Goal: Task Accomplishment & Management: Complete application form

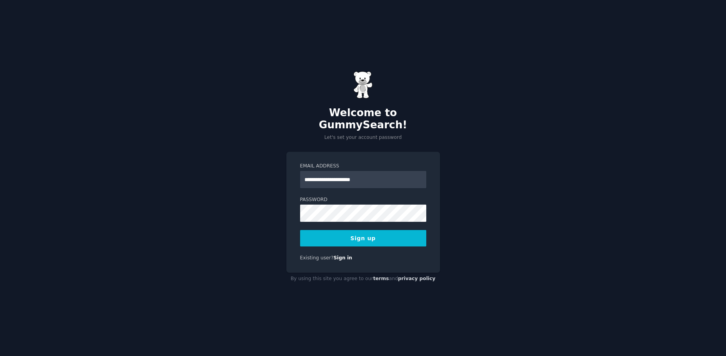
click at [335, 172] on input "**********" at bounding box center [363, 179] width 126 height 17
click at [387, 171] on input "**********" at bounding box center [363, 179] width 126 height 17
type input "**********"
click at [150, 168] on div "**********" at bounding box center [363, 178] width 726 height 356
click at [316, 230] on button "Sign up" at bounding box center [363, 238] width 126 height 16
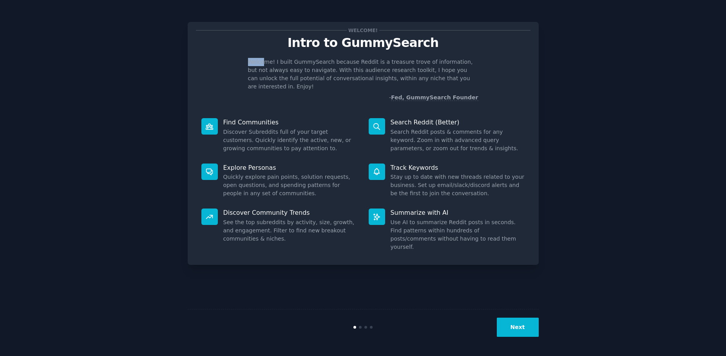
drag, startPoint x: 264, startPoint y: 63, endPoint x: 279, endPoint y: 55, distance: 16.8
click at [279, 55] on div "Welcome! Intro to GummySearch Welcome! I built GummySearch because Reddit is a …" at bounding box center [363, 66] width 334 height 72
click at [242, 74] on div "Welcome! I built GummySearch because Reddit is a treasure trove of information,…" at bounding box center [363, 80] width 334 height 44
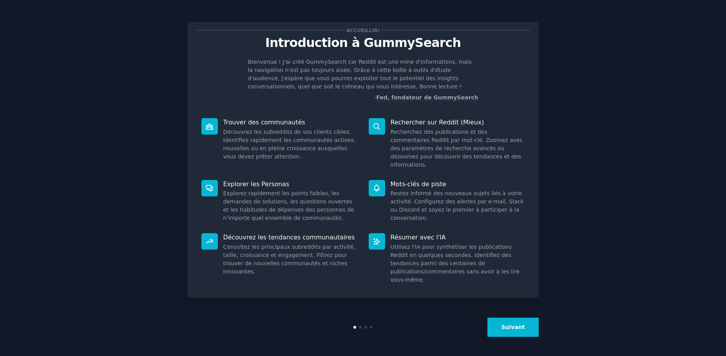
click at [512, 333] on button "Suivant" at bounding box center [512, 327] width 51 height 19
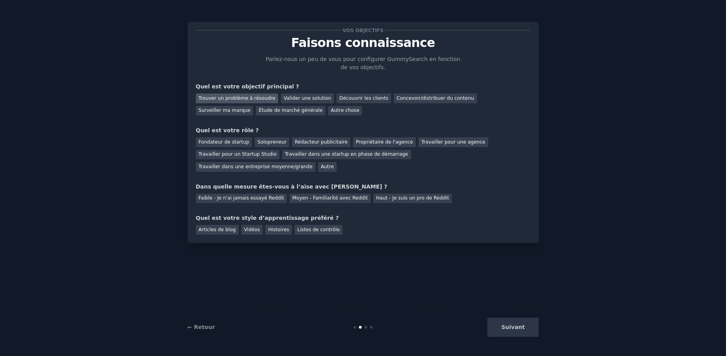
click at [222, 97] on font "Trouver un problème à résoudre" at bounding box center [237, 98] width 77 height 5
click at [396, 99] on font "Concevoir/distribuer du contenu" at bounding box center [435, 98] width 78 height 5
click at [269, 143] on font "Solopreneur" at bounding box center [271, 141] width 29 height 5
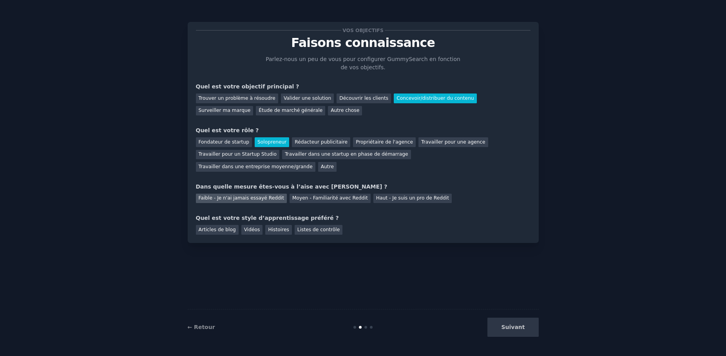
click at [257, 199] on font "Faible - Je n'ai jamais essayé Reddit" at bounding box center [242, 197] width 86 height 5
click at [258, 229] on div "Vidéos" at bounding box center [252, 230] width 22 height 10
click at [499, 326] on button "Suivant" at bounding box center [512, 327] width 51 height 19
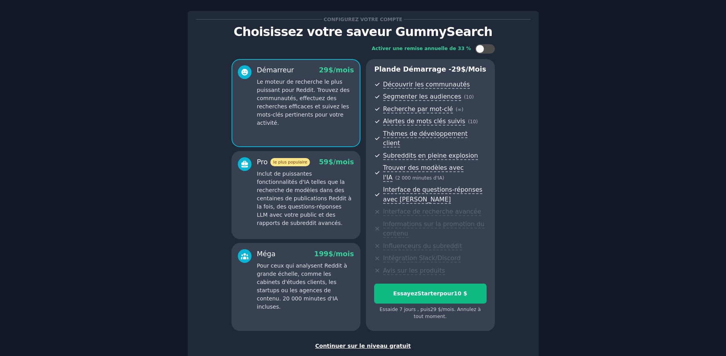
scroll to position [11, 0]
click at [340, 343] on font "Continuer sur le niveau gratuit" at bounding box center [363, 346] width 96 height 6
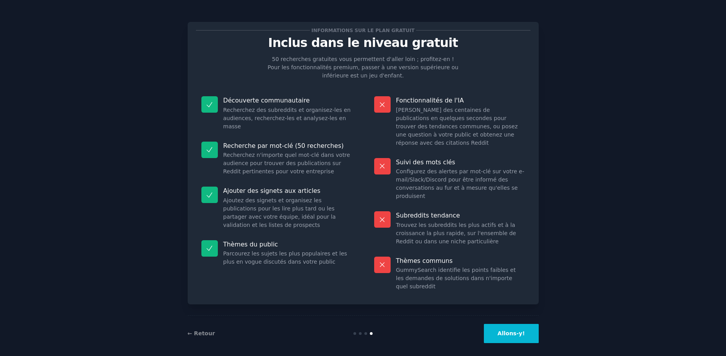
click at [510, 331] on font "Allons-y!" at bounding box center [510, 334] width 27 height 6
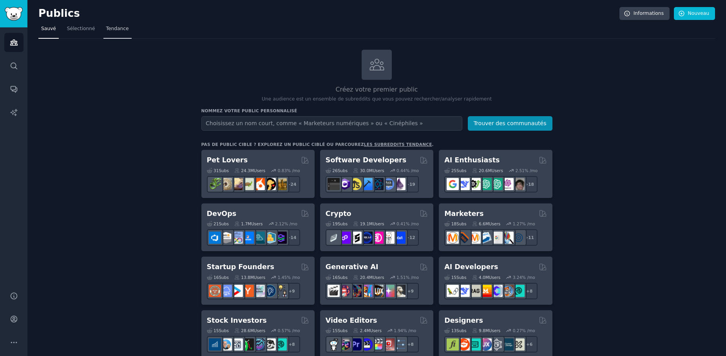
click at [121, 28] on font "Tendance" at bounding box center [117, 28] width 23 height 5
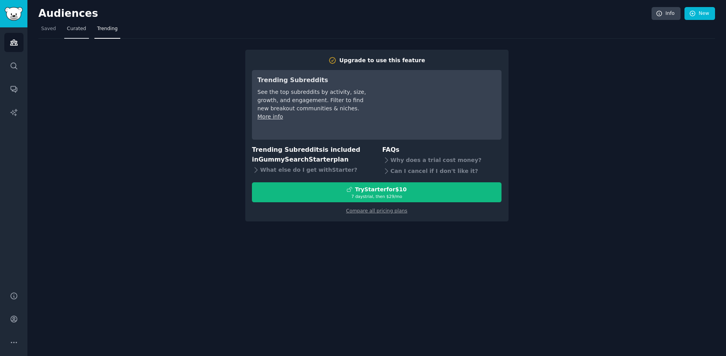
click at [72, 29] on span "Curated" at bounding box center [76, 28] width 19 height 7
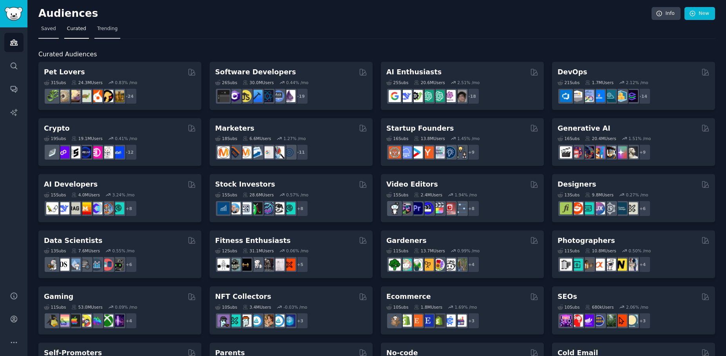
click at [40, 31] on link "Saved" at bounding box center [48, 31] width 20 height 16
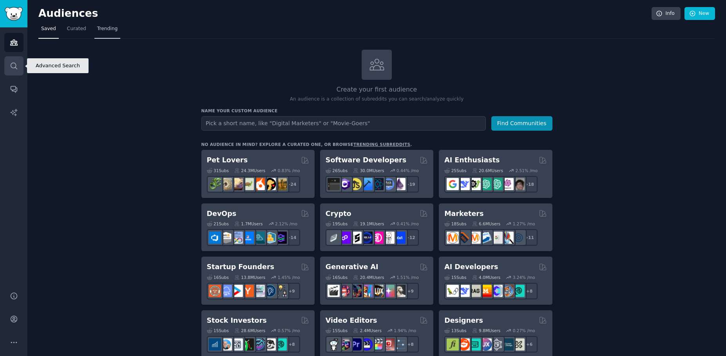
click at [10, 65] on icon "Sidebar" at bounding box center [14, 66] width 8 height 8
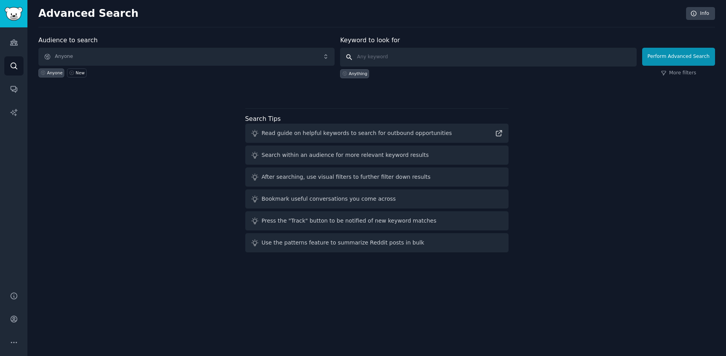
click at [417, 54] on input "text" at bounding box center [488, 57] width 296 height 19
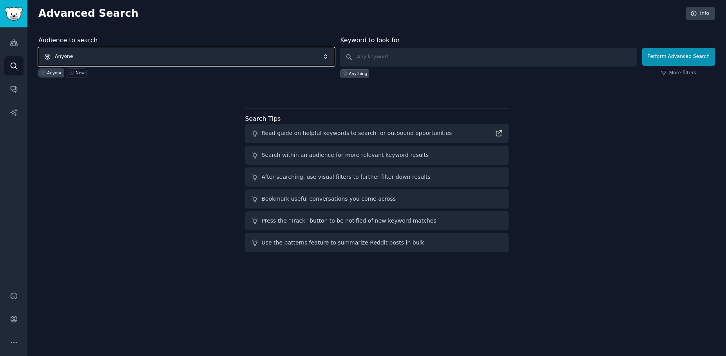
click at [150, 60] on span "Anyone" at bounding box center [186, 57] width 296 height 18
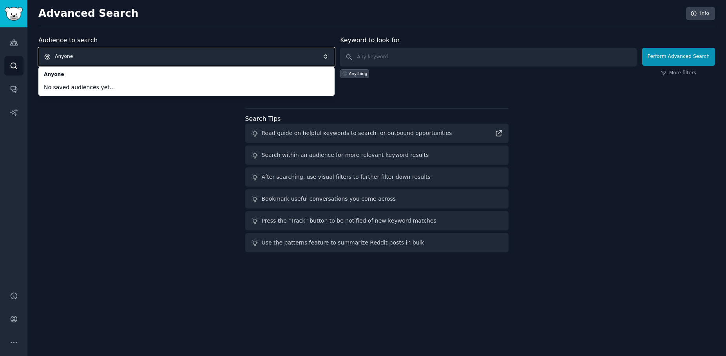
click at [76, 58] on span "Anyone" at bounding box center [186, 57] width 296 height 18
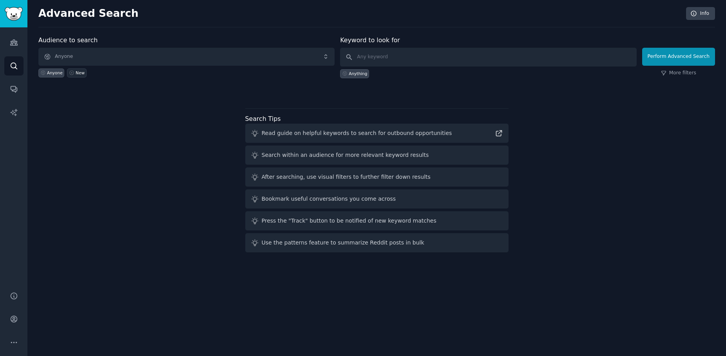
click at [77, 75] on div "New" at bounding box center [80, 72] width 9 height 5
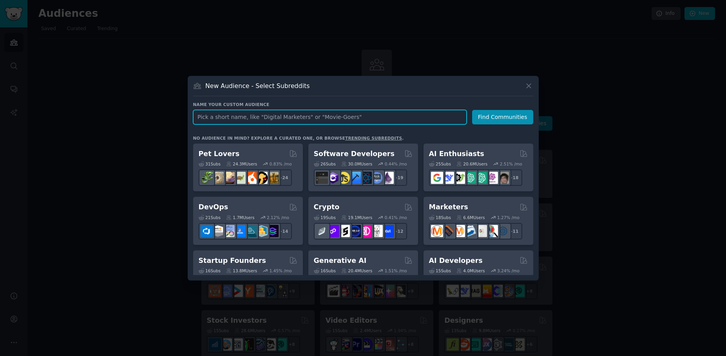
click at [217, 118] on input "text" at bounding box center [329, 117] width 273 height 14
type input "Happy at work"
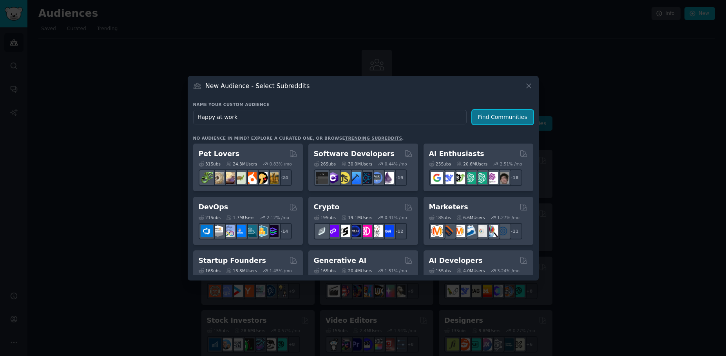
click at [509, 114] on button "Find Communities" at bounding box center [502, 117] width 61 height 14
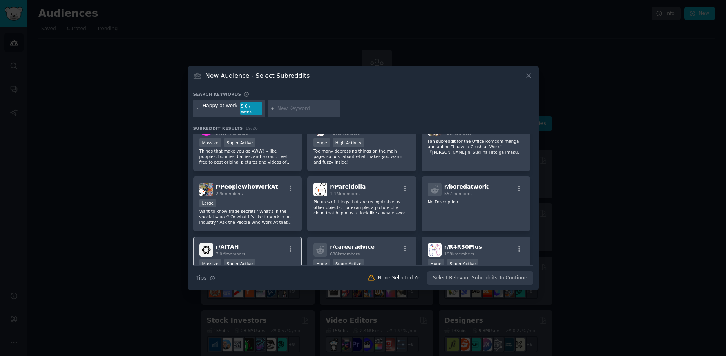
scroll to position [236, 0]
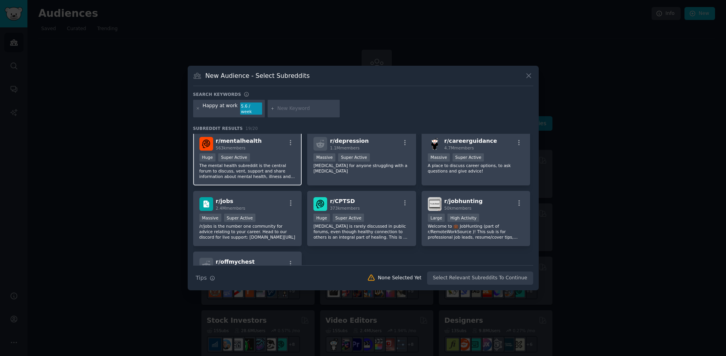
click at [269, 172] on p "The mental health subreddit is the central forum to discuss, vent, support and …" at bounding box center [247, 171] width 96 height 16
click at [267, 154] on div ">= 95th percentile for submissions / day Huge Super Active" at bounding box center [247, 159] width 96 height 10
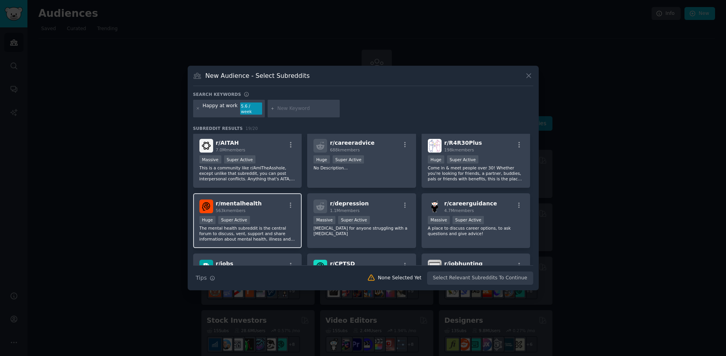
scroll to position [168, 0]
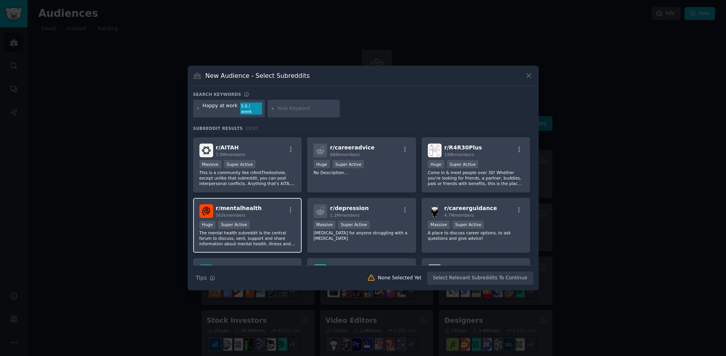
click at [273, 211] on div "r/ mentalhealth 563k members" at bounding box center [247, 211] width 96 height 14
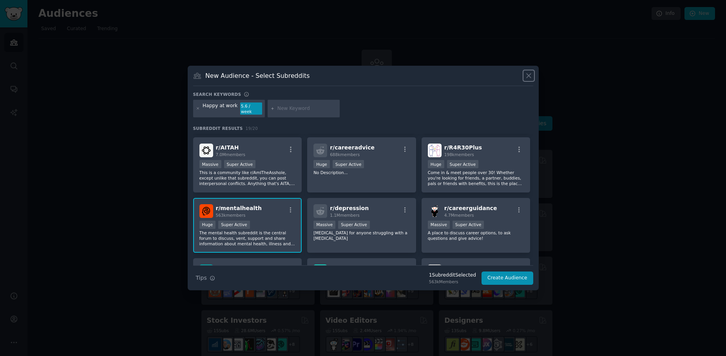
click at [531, 79] on icon at bounding box center [528, 76] width 8 height 8
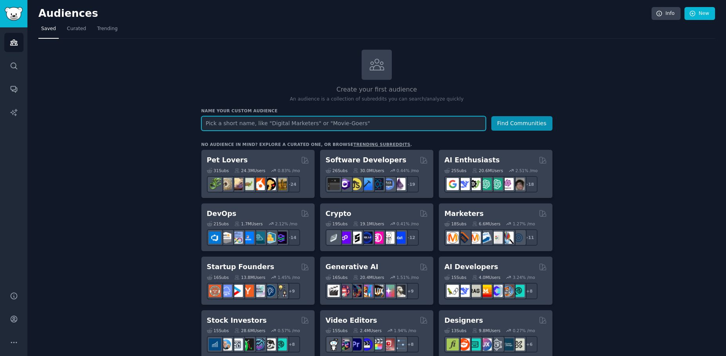
click at [226, 126] on input "text" at bounding box center [343, 123] width 284 height 14
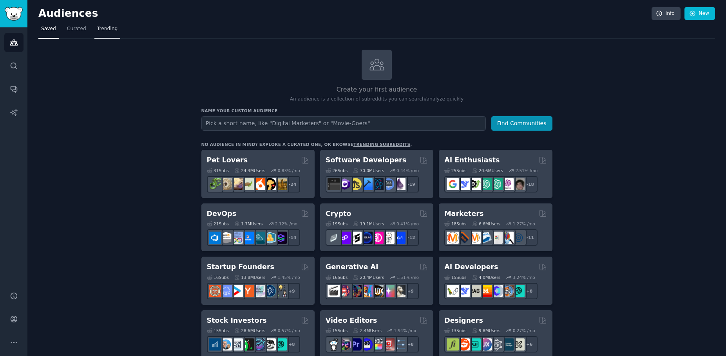
click at [113, 35] on link "Trending" at bounding box center [107, 31] width 26 height 16
